Goal: Obtain resource: Download file/media

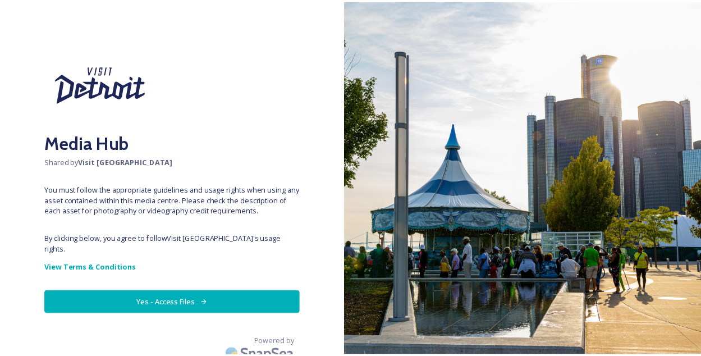
scroll to position [1, 0]
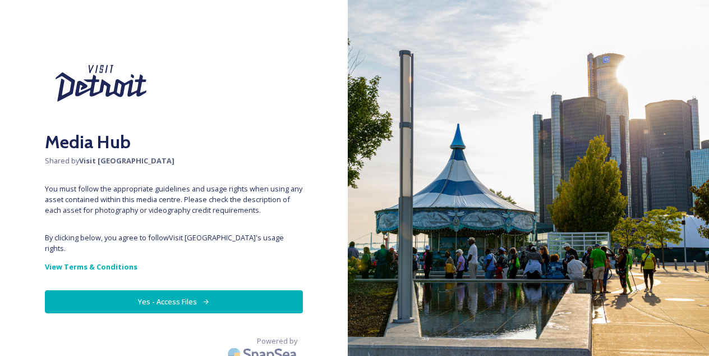
click at [164, 291] on button "Yes - Access Files" at bounding box center [174, 301] width 258 height 23
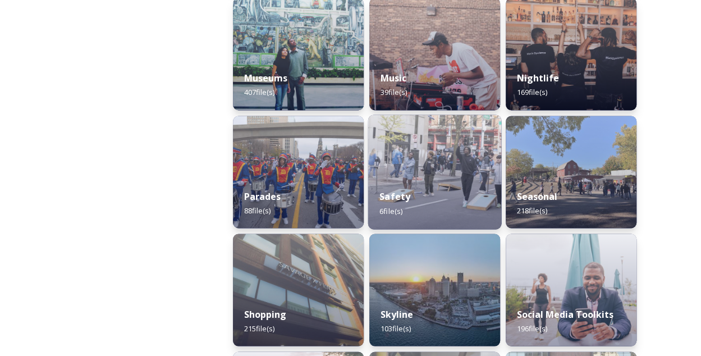
scroll to position [954, 0]
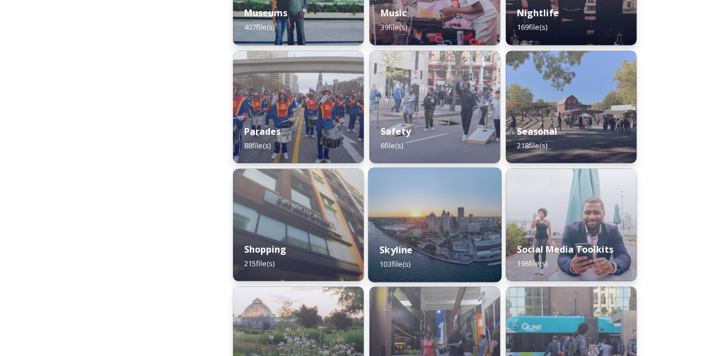
click at [433, 234] on div "Skyline 103 file(s)" at bounding box center [434, 256] width 133 height 51
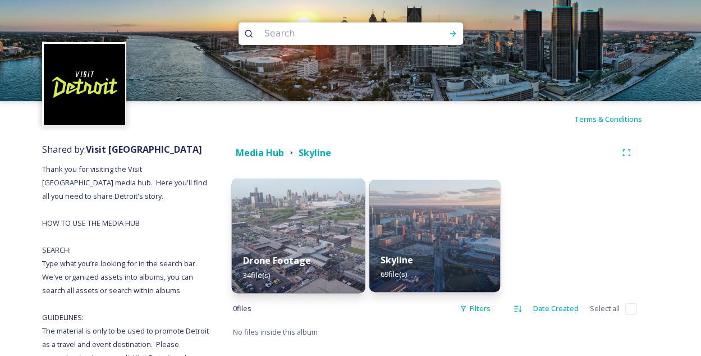
click at [294, 218] on img at bounding box center [298, 235] width 133 height 114
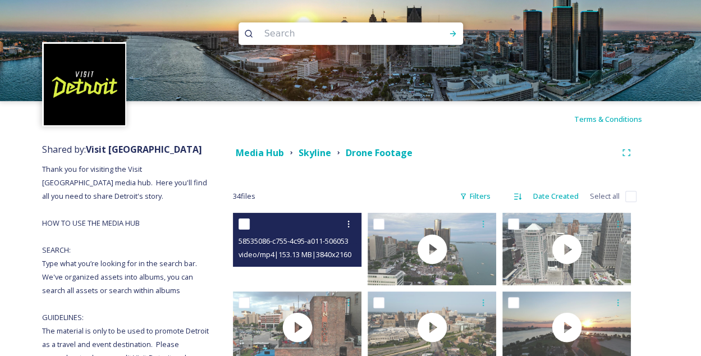
click at [296, 273] on video "58535086-c755-4c95-a011-50605319da5e.MP4" at bounding box center [297, 249] width 128 height 72
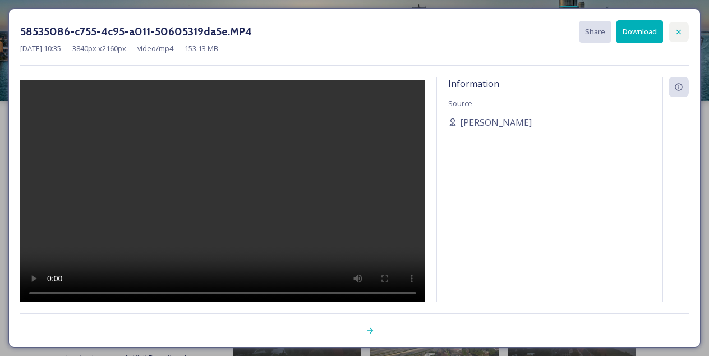
click at [679, 31] on icon at bounding box center [678, 31] width 4 height 4
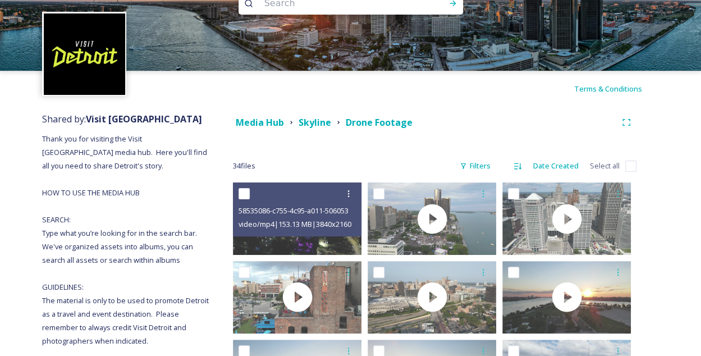
scroll to position [56, 0]
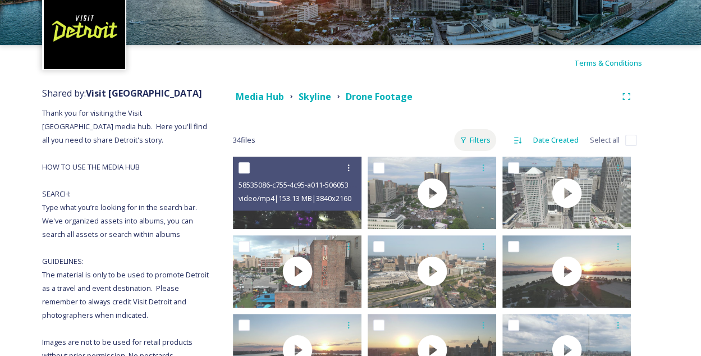
click at [491, 142] on div "Filters" at bounding box center [475, 140] width 42 height 22
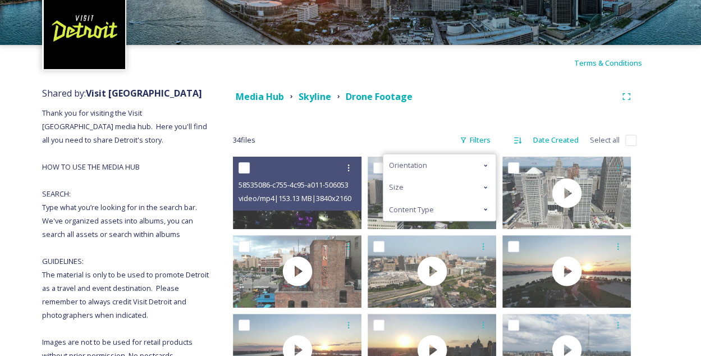
click at [487, 188] on icon at bounding box center [485, 187] width 9 height 9
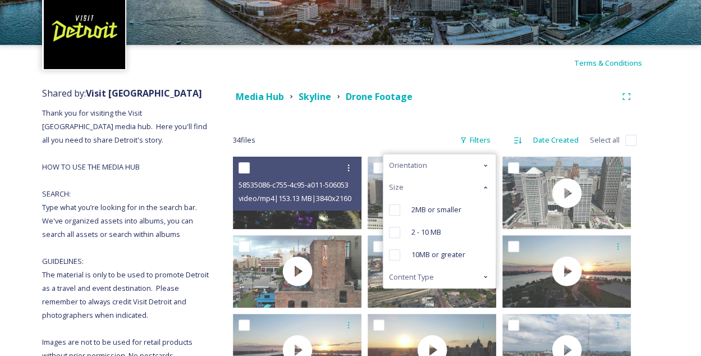
click at [487, 187] on icon at bounding box center [484, 187] width 3 height 2
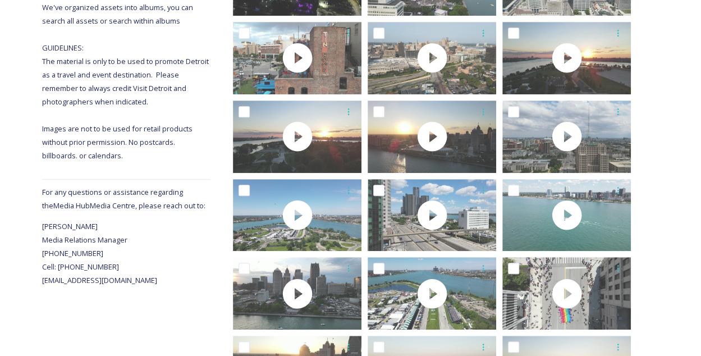
scroll to position [337, 0]
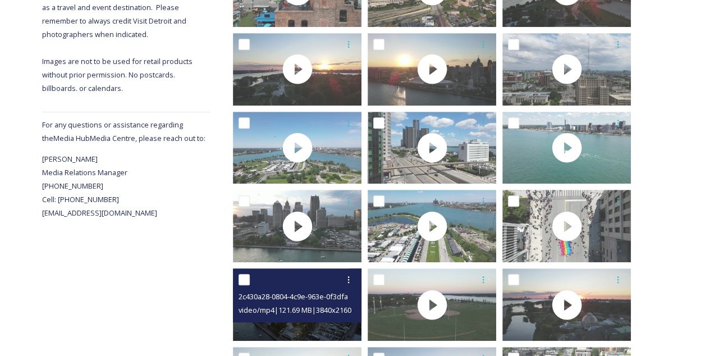
click at [298, 319] on div "2c430a28-0804-4c9e-963e-0f3dfa41dcfd.MP4 video/mp4 | 121.69 MB | 3840 x 2160" at bounding box center [297, 295] width 128 height 54
click at [285, 301] on span "2c430a28-0804-4c9e-963e-0f3dfa41dcfd.MP4" at bounding box center [312, 296] width 149 height 11
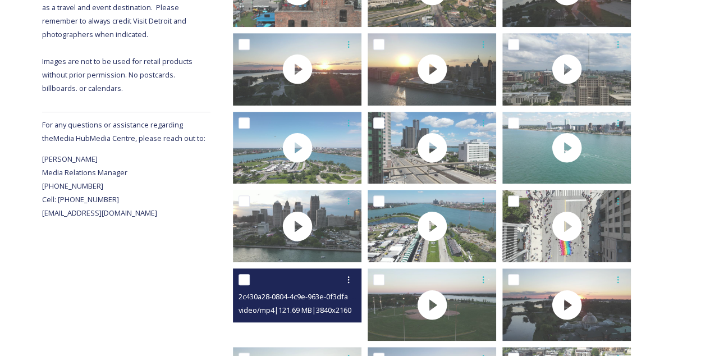
click at [282, 330] on video "2c430a28-0804-4c9e-963e-0f3dfa41dcfd.MP4" at bounding box center [297, 304] width 128 height 72
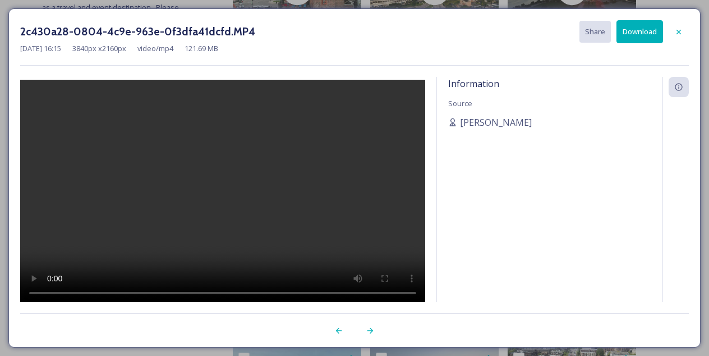
click at [678, 32] on icon at bounding box center [678, 31] width 4 height 4
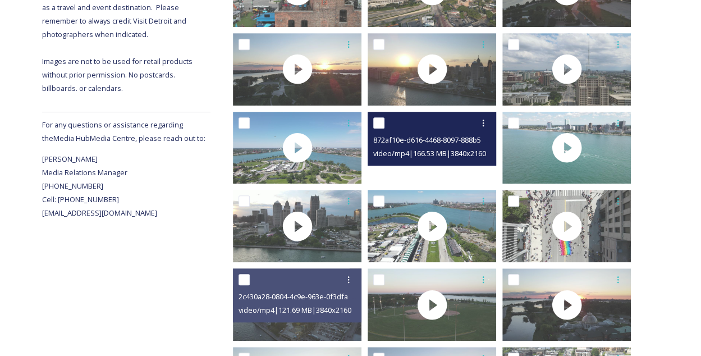
click at [441, 172] on div at bounding box center [431, 148] width 128 height 72
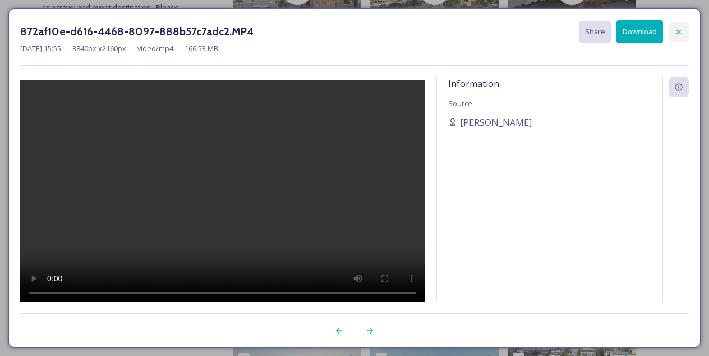
click at [680, 35] on icon at bounding box center [678, 31] width 9 height 9
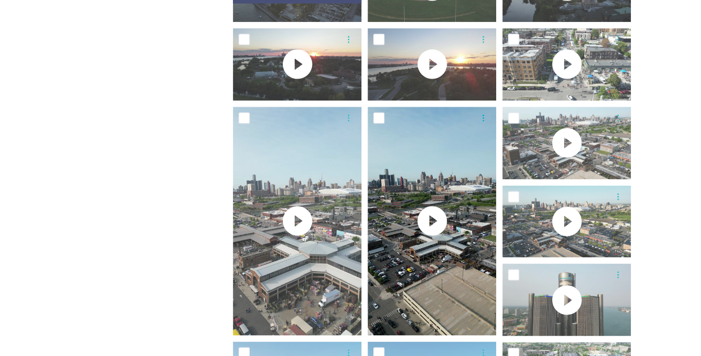
scroll to position [673, 0]
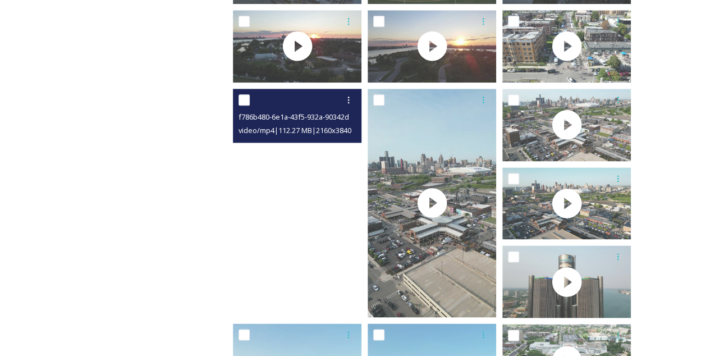
click at [312, 261] on video "f786b480-6e1a-43f5-932a-90342d611f0d.MP4" at bounding box center [297, 203] width 128 height 228
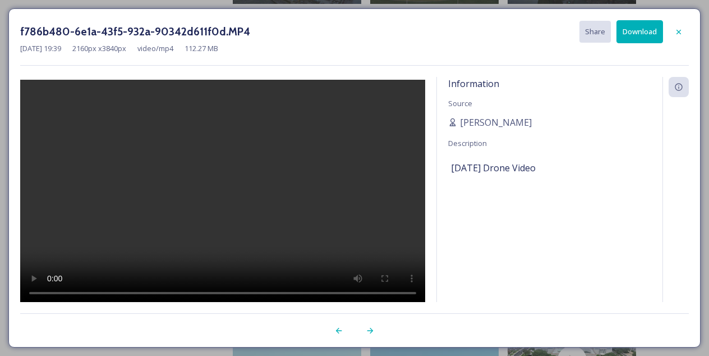
click at [679, 33] on icon at bounding box center [678, 31] width 9 height 9
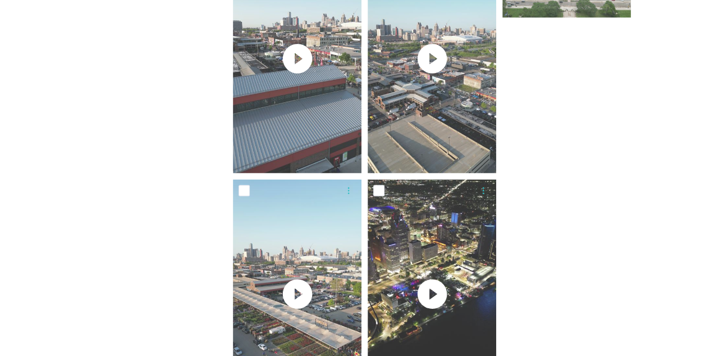
scroll to position [1122, 0]
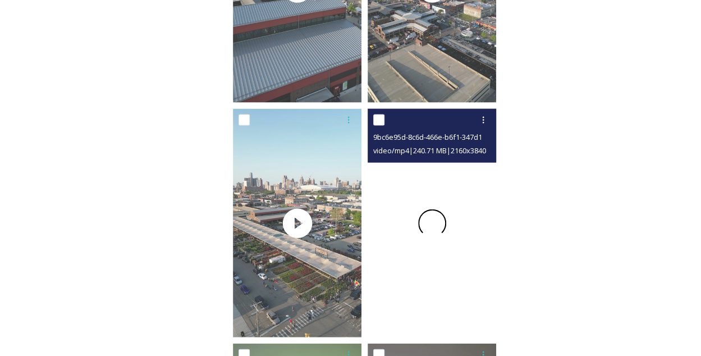
click at [465, 249] on div at bounding box center [431, 223] width 128 height 228
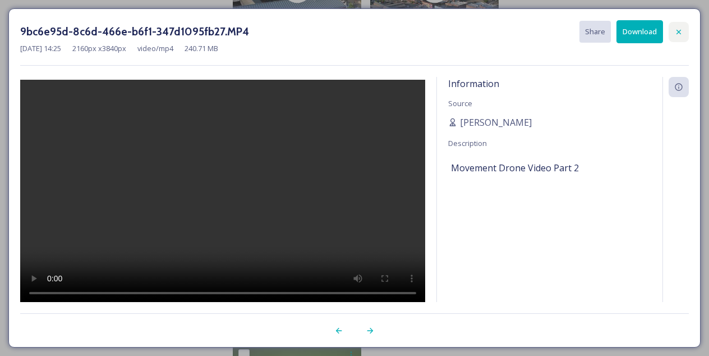
click at [677, 34] on icon at bounding box center [678, 31] width 9 height 9
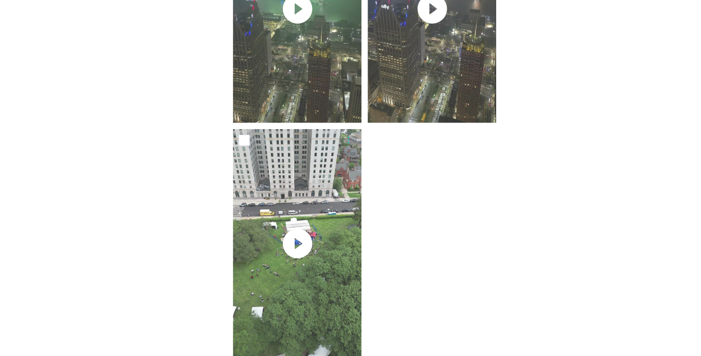
scroll to position [1597, 0]
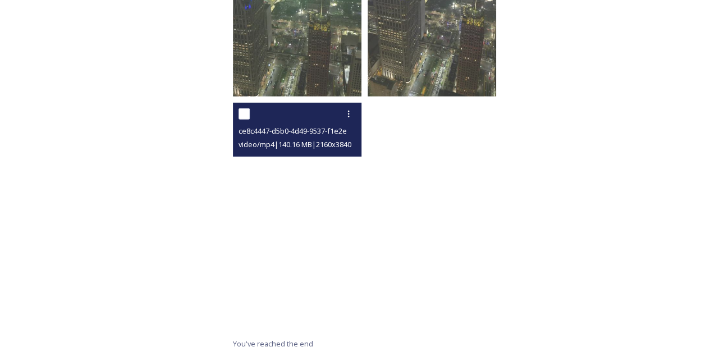
click at [298, 243] on video "ce8c4447-d5b0-4d49-9537-f1e2e28420d4.MP4" at bounding box center [297, 217] width 128 height 228
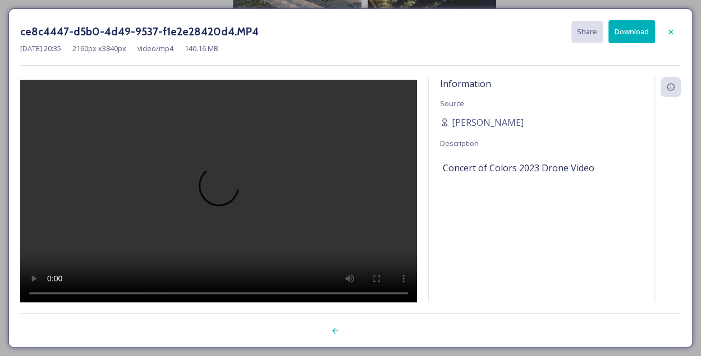
scroll to position [1362, 0]
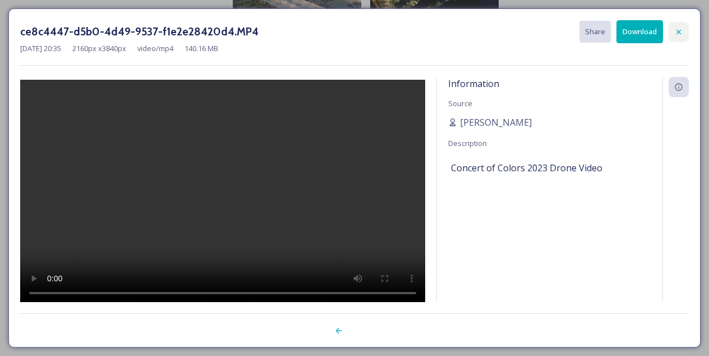
click at [675, 30] on icon at bounding box center [678, 31] width 9 height 9
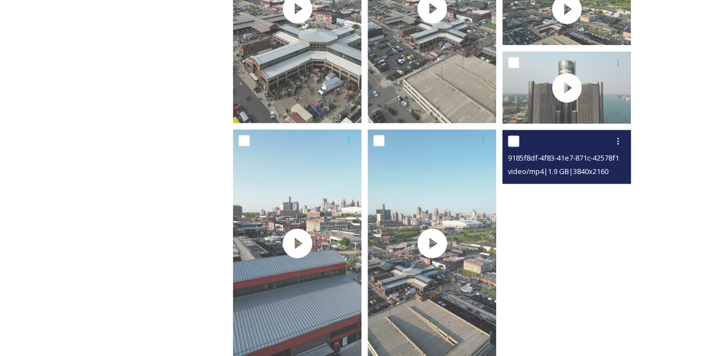
scroll to position [868, 0]
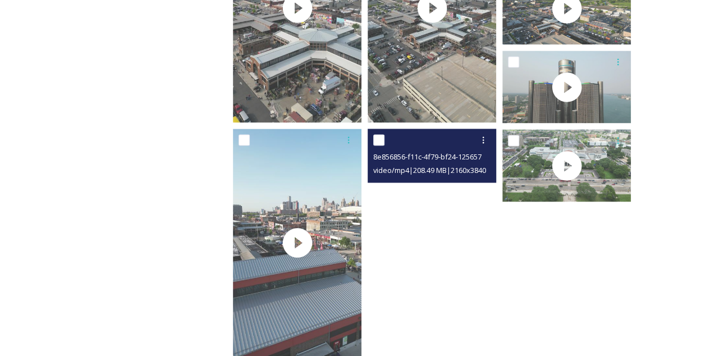
click at [437, 254] on video "8e856856-f11c-4f79-bf24-1256575060b6.MP4" at bounding box center [431, 242] width 128 height 228
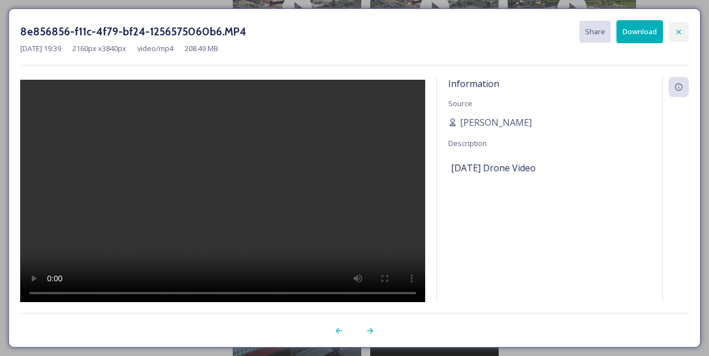
click at [680, 33] on icon at bounding box center [678, 31] width 9 height 9
